Goal: Information Seeking & Learning: Learn about a topic

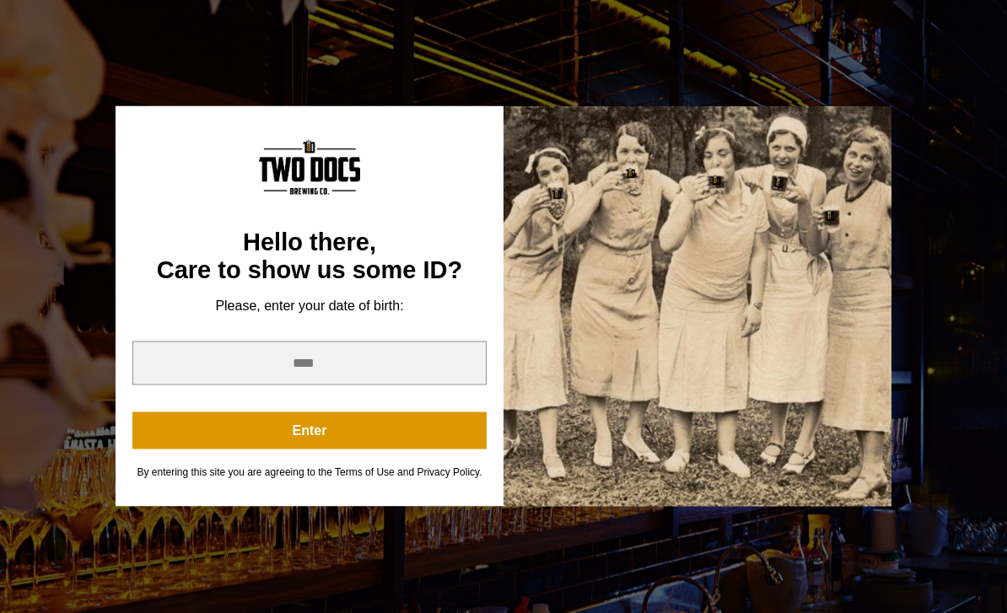
scroll to position [235, 0]
click at [504, 552] on div "You are not old enough to view this content. Try again on your 21st birthday. H…" at bounding box center [503, 306] width 1007 height 613
click at [855, 148] on div "You are not old enough to view this content. Try again on your 21st birthday." at bounding box center [504, 123] width 776 height 51
click at [402, 450] on button "Enter" at bounding box center [309, 430] width 354 height 37
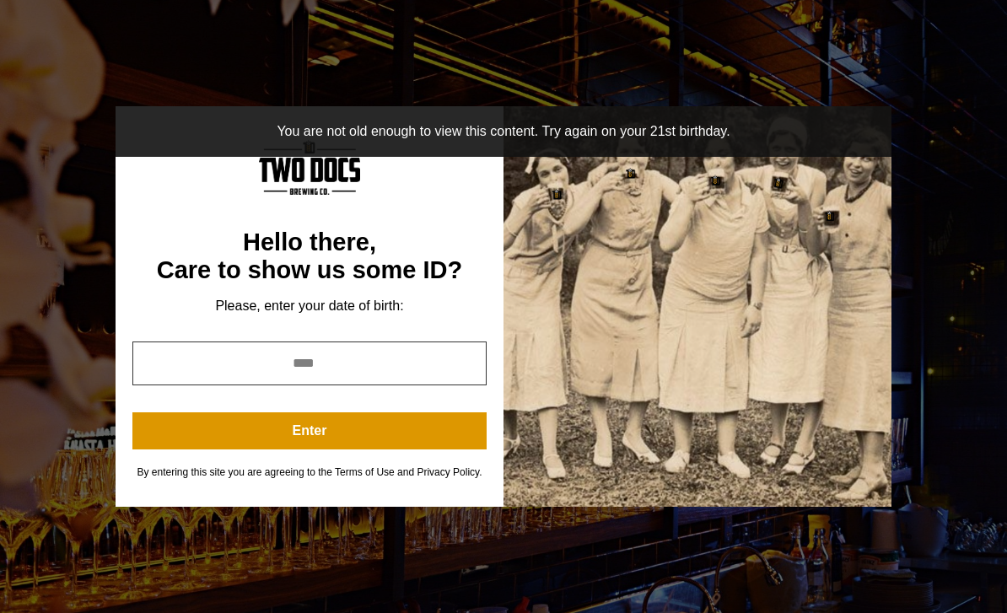
click at [397, 385] on input "year" at bounding box center [309, 364] width 354 height 44
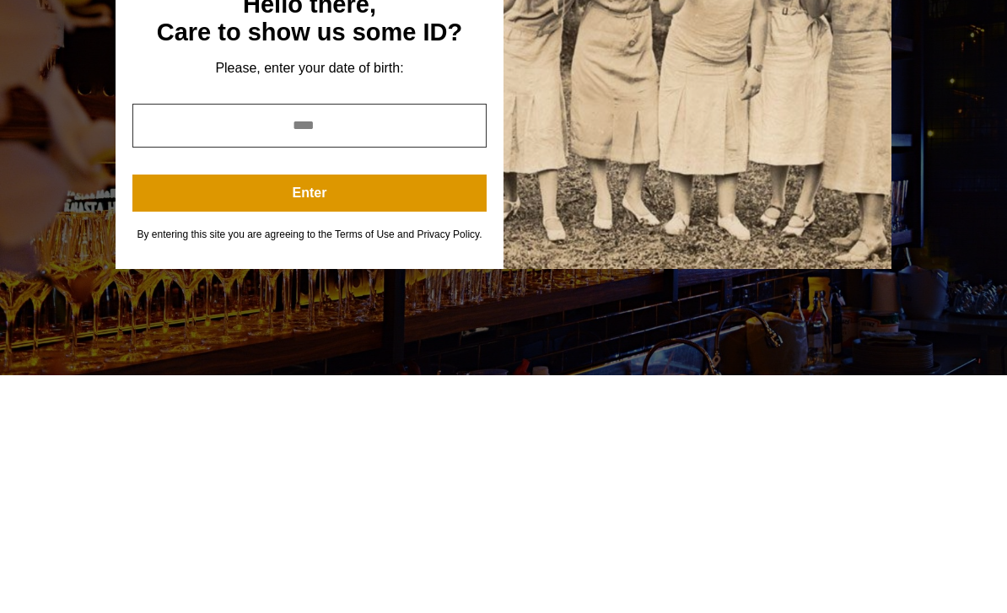
type input "**"
type input "****"
click at [381, 412] on button "Enter" at bounding box center [309, 430] width 354 height 37
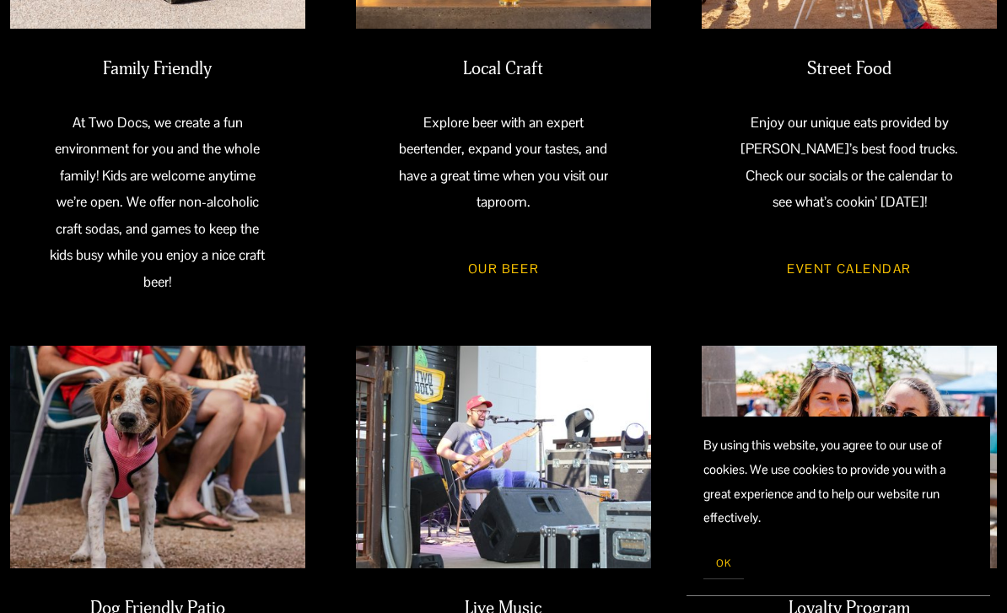
scroll to position [808, 0]
click at [887, 264] on link "Event Calendar" at bounding box center [849, 268] width 175 height 46
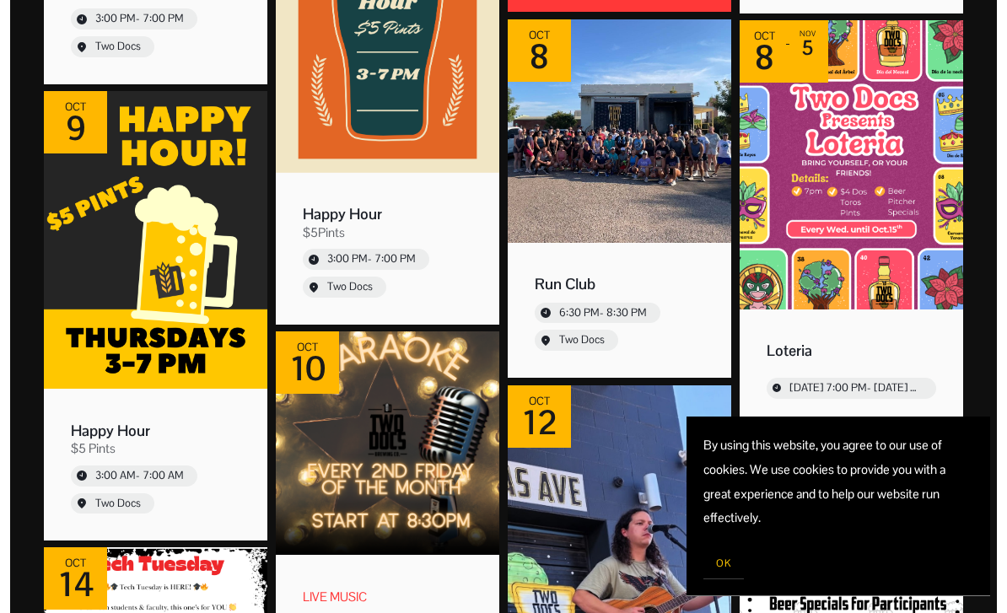
scroll to position [1981, 0]
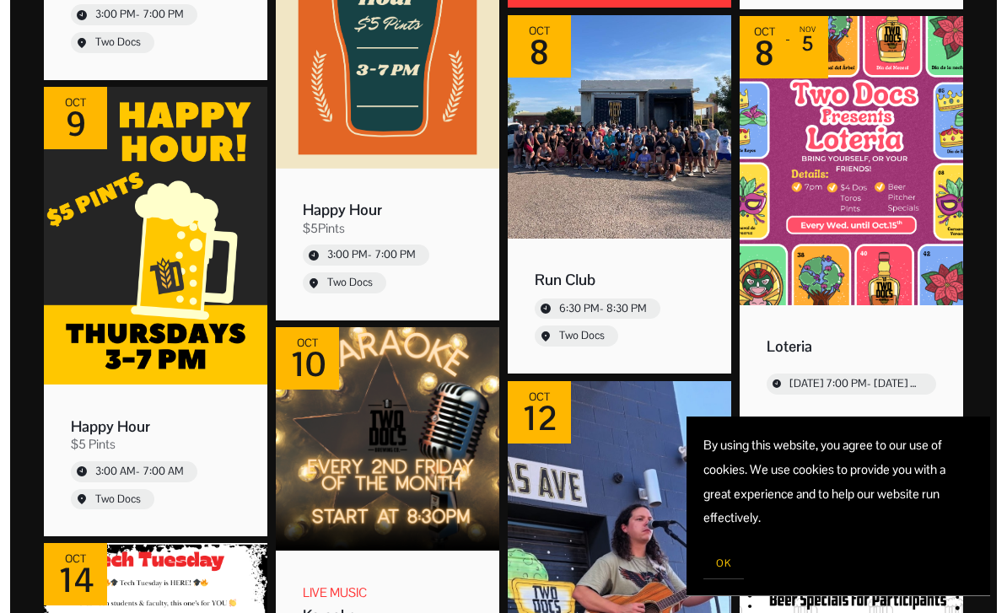
click at [574, 612] on img "Event: 502 JAM" at bounding box center [620, 624] width 224 height 484
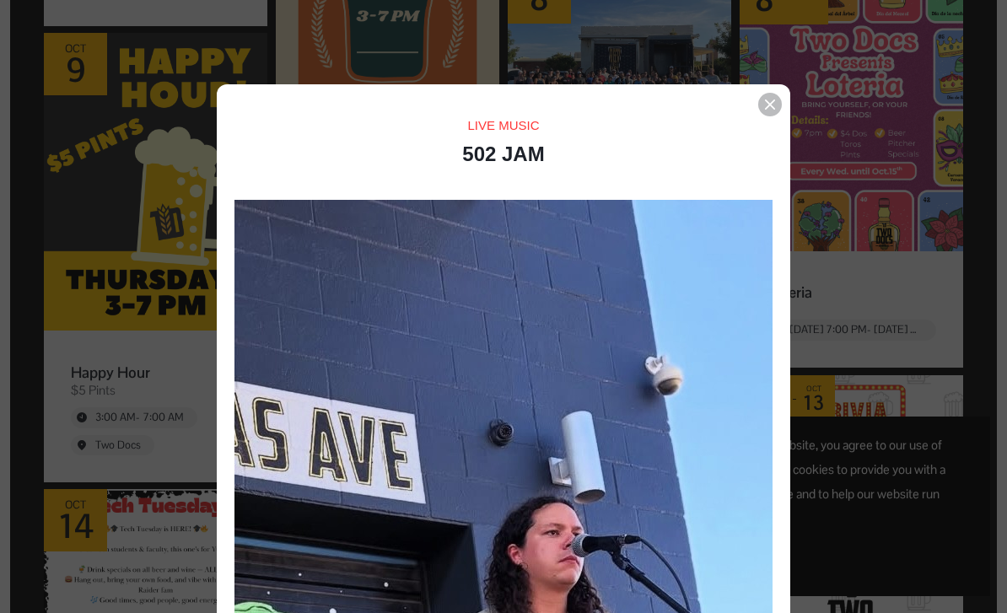
click at [763, 96] on div "Event details popup" at bounding box center [770, 105] width 24 height 24
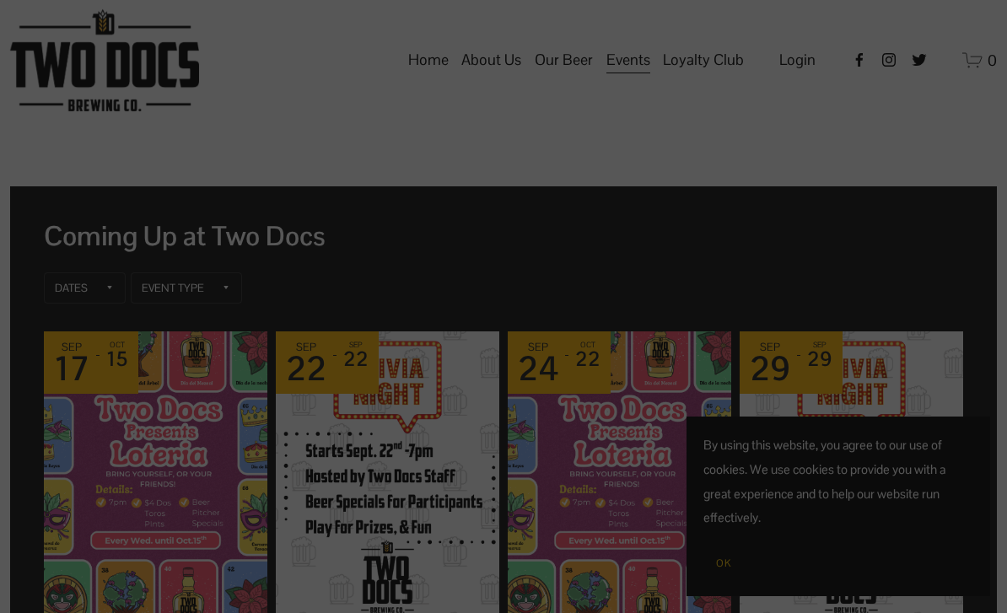
scroll to position [2036, 0]
